Goal: Task Accomplishment & Management: Manage account settings

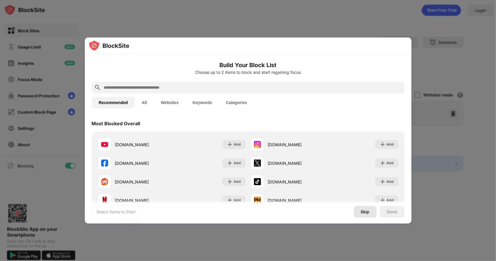
click at [366, 212] on div "Skip" at bounding box center [365, 211] width 9 height 5
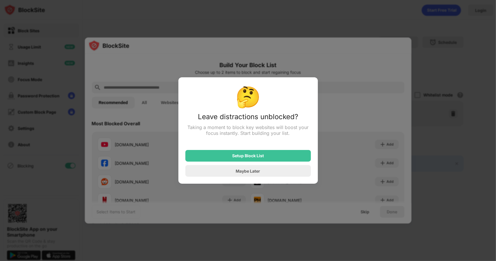
click at [266, 170] on div "Maybe Later" at bounding box center [247, 171] width 125 height 12
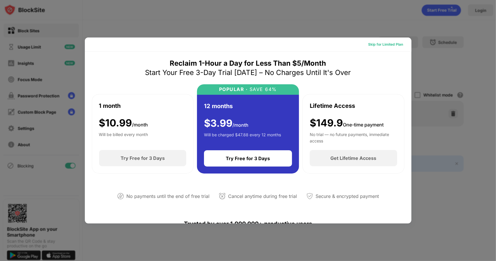
click at [374, 46] on div "Skip for Limited Plan" at bounding box center [385, 45] width 35 height 6
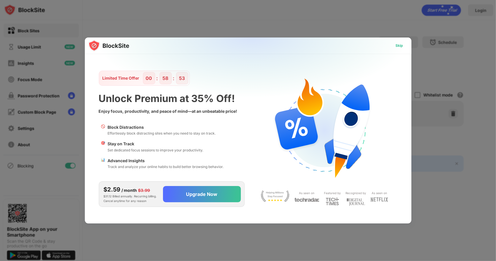
click at [402, 43] on div "Skip" at bounding box center [399, 46] width 8 height 6
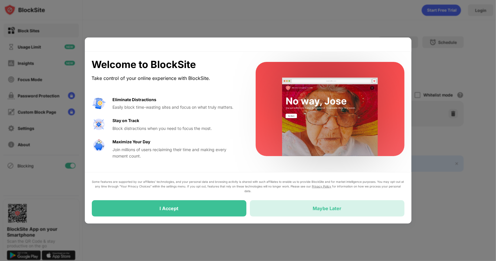
click at [330, 206] on div "Maybe Later" at bounding box center [326, 208] width 29 height 6
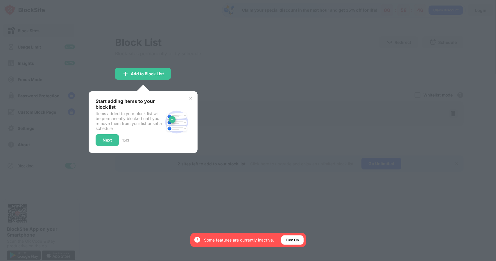
click at [191, 98] on img at bounding box center [190, 98] width 5 height 5
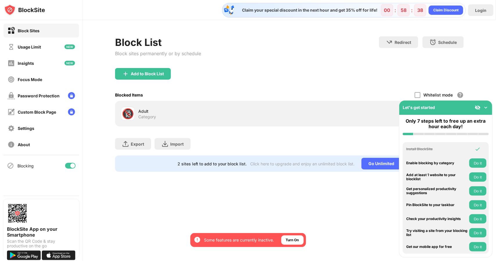
click at [484, 109] on img at bounding box center [486, 108] width 6 height 6
